Goal: Task Accomplishment & Management: Complete application form

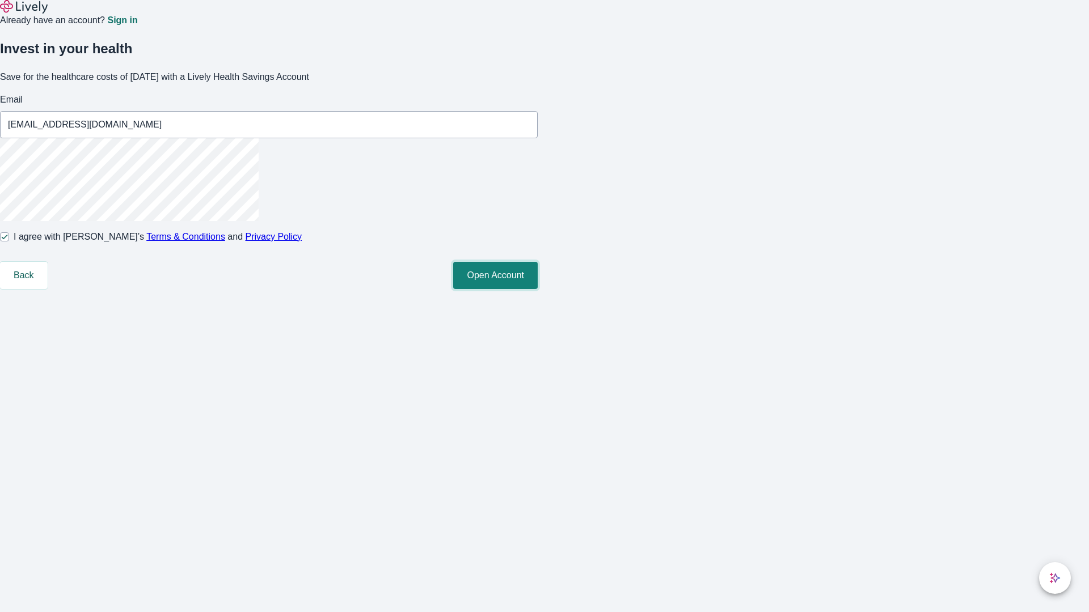
click at [538, 289] on button "Open Account" at bounding box center [495, 275] width 84 height 27
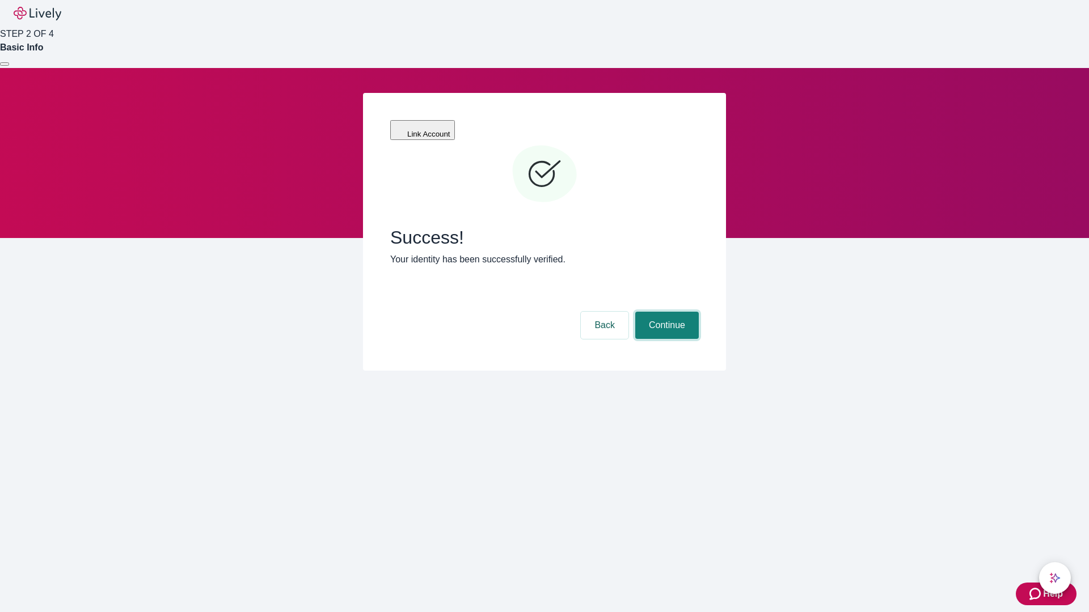
click at [665, 312] on button "Continue" at bounding box center [667, 325] width 64 height 27
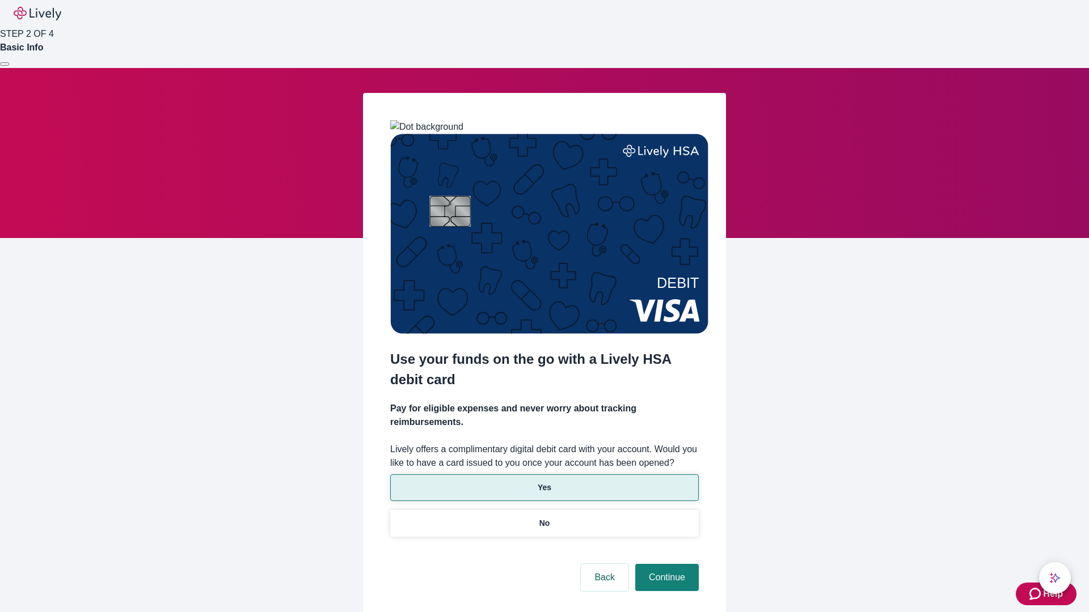
click at [544, 482] on p "Yes" at bounding box center [545, 488] width 14 height 12
click at [665, 564] on button "Continue" at bounding box center [667, 577] width 64 height 27
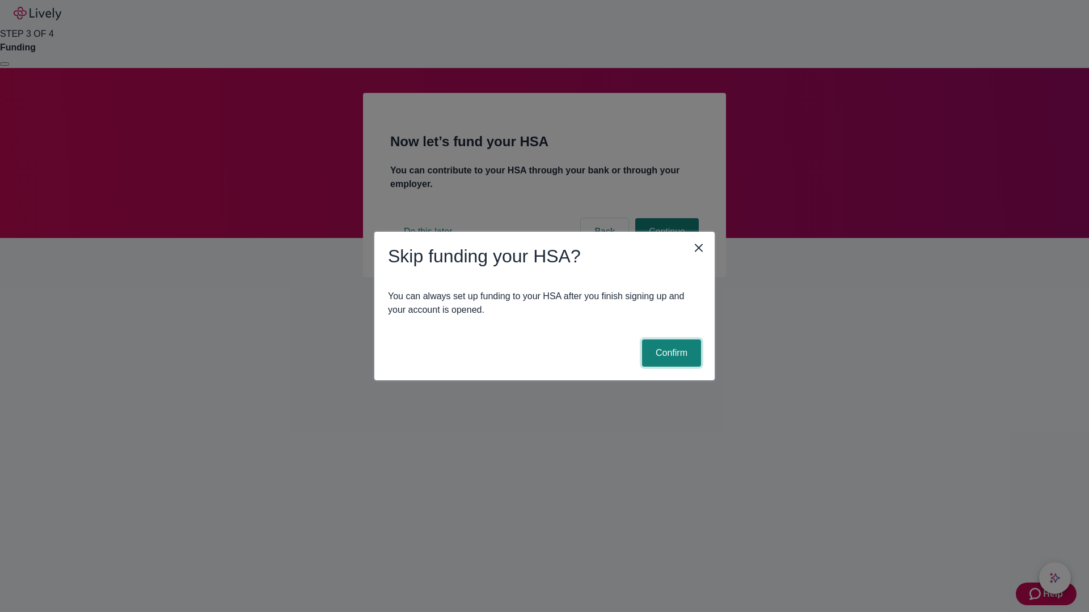
click at [670, 353] on button "Confirm" at bounding box center [671, 353] width 59 height 27
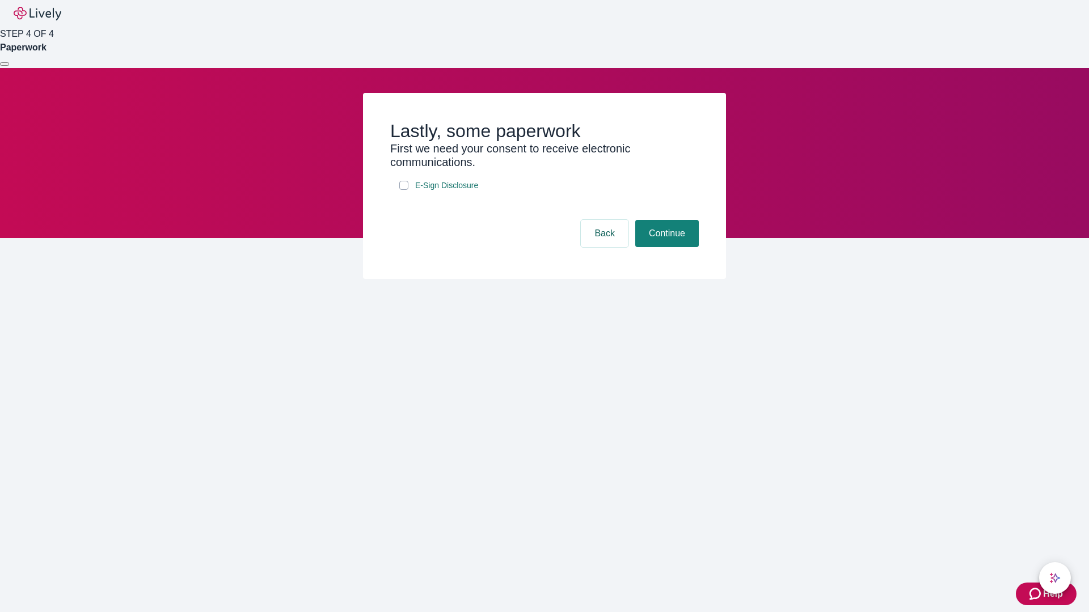
click at [404, 190] on input "E-Sign Disclosure" at bounding box center [403, 185] width 9 height 9
checkbox input "true"
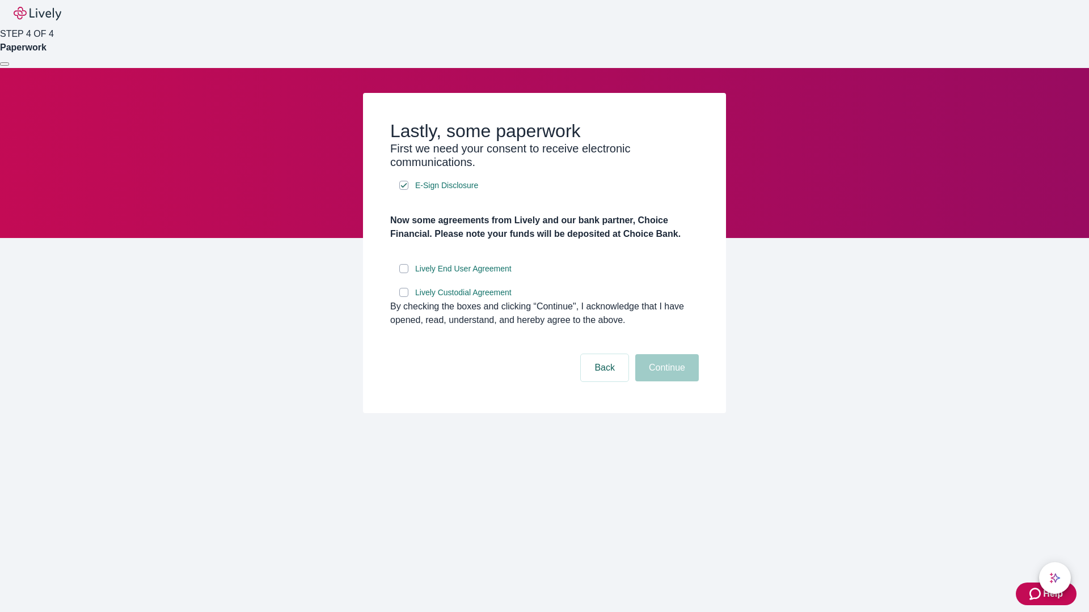
click at [404, 273] on input "Lively End User Agreement" at bounding box center [403, 268] width 9 height 9
checkbox input "true"
click at [404, 297] on input "Lively Custodial Agreement" at bounding box center [403, 292] width 9 height 9
checkbox input "true"
click at [665, 382] on button "Continue" at bounding box center [667, 367] width 64 height 27
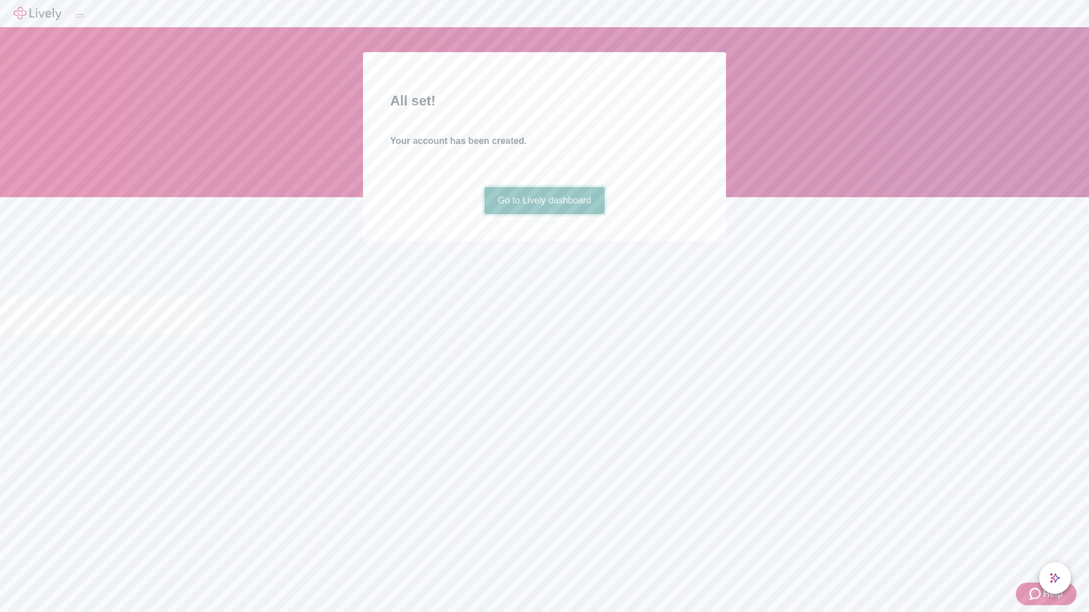
click at [544, 214] on link "Go to Lively dashboard" at bounding box center [544, 200] width 121 height 27
